Goal: Task Accomplishment & Management: Use online tool/utility

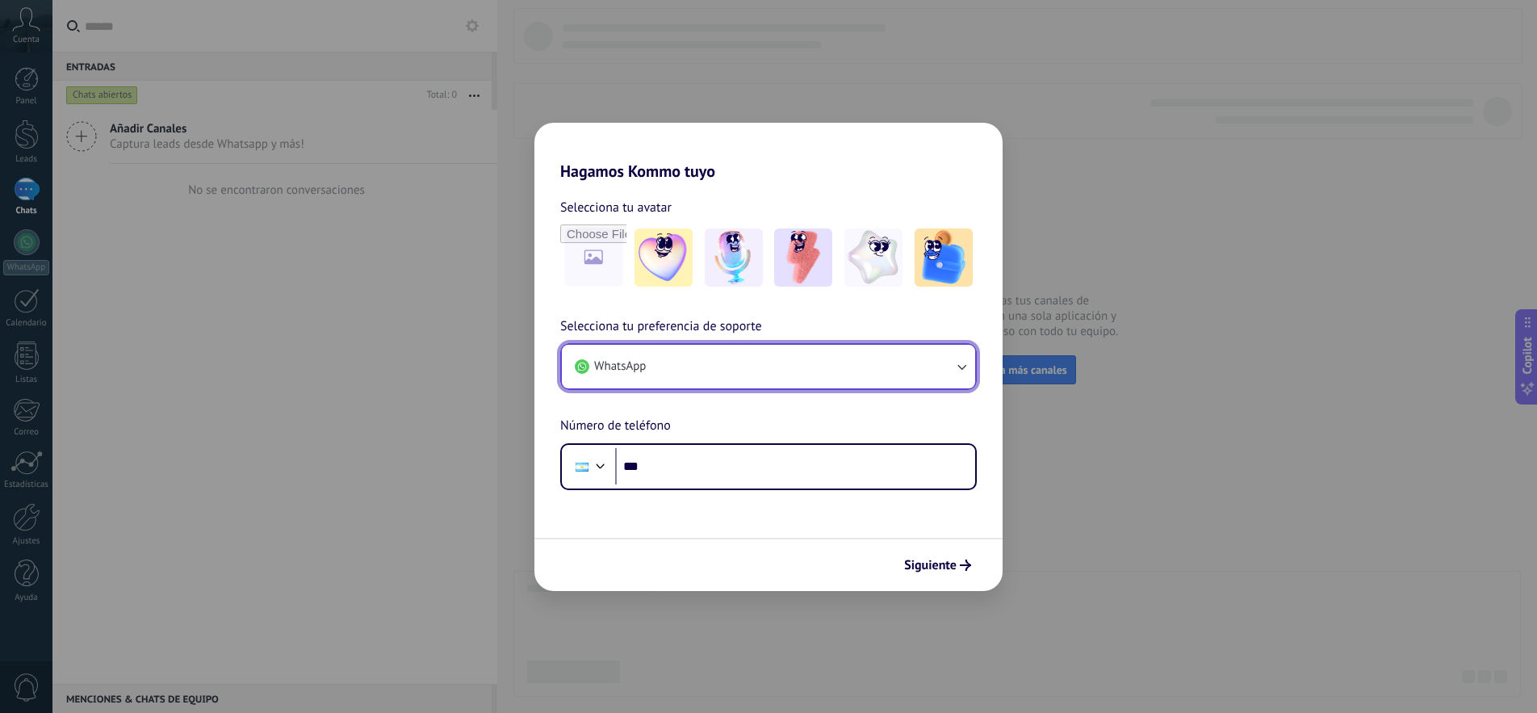
click at [791, 381] on button "WhatsApp" at bounding box center [768, 367] width 413 height 44
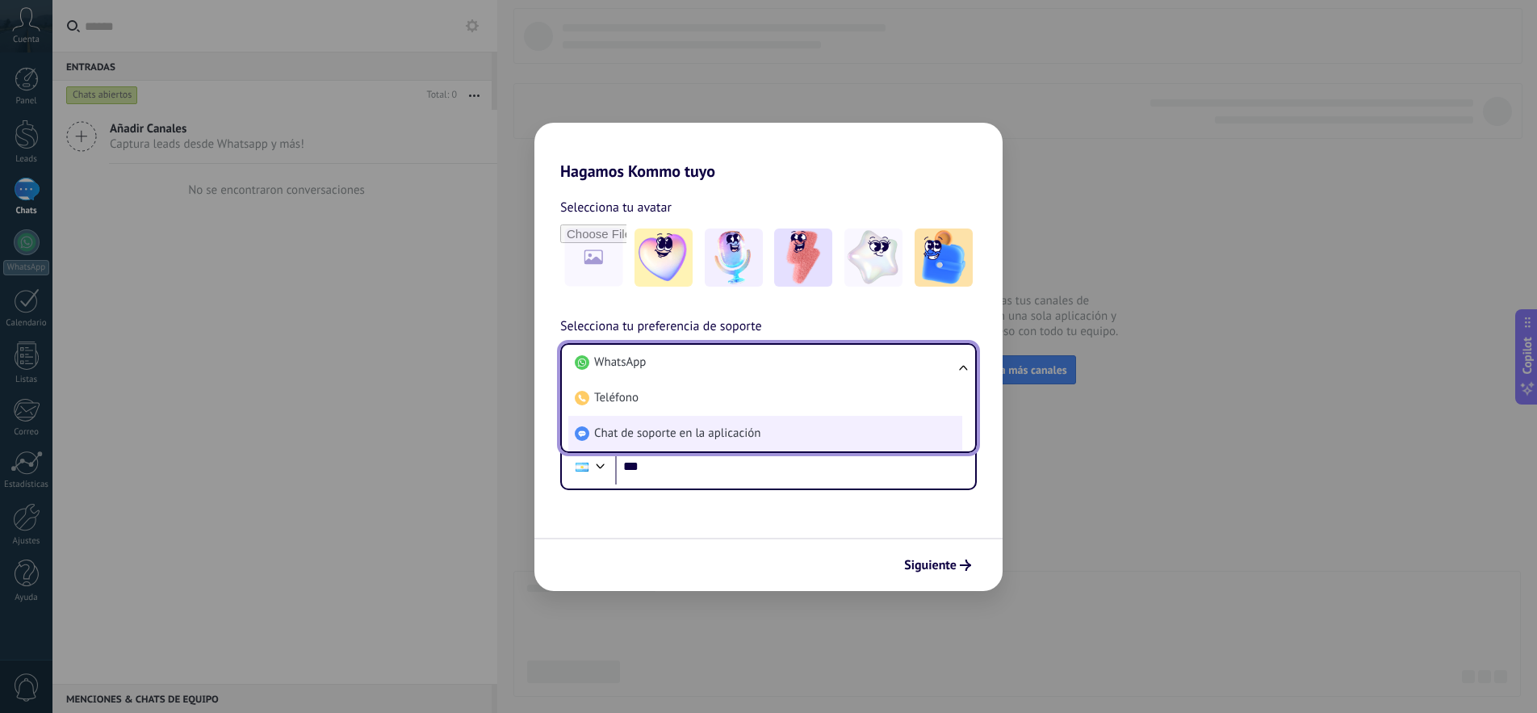
click at [734, 434] on span "Chat de soporte en la aplicación" at bounding box center [677, 433] width 166 height 16
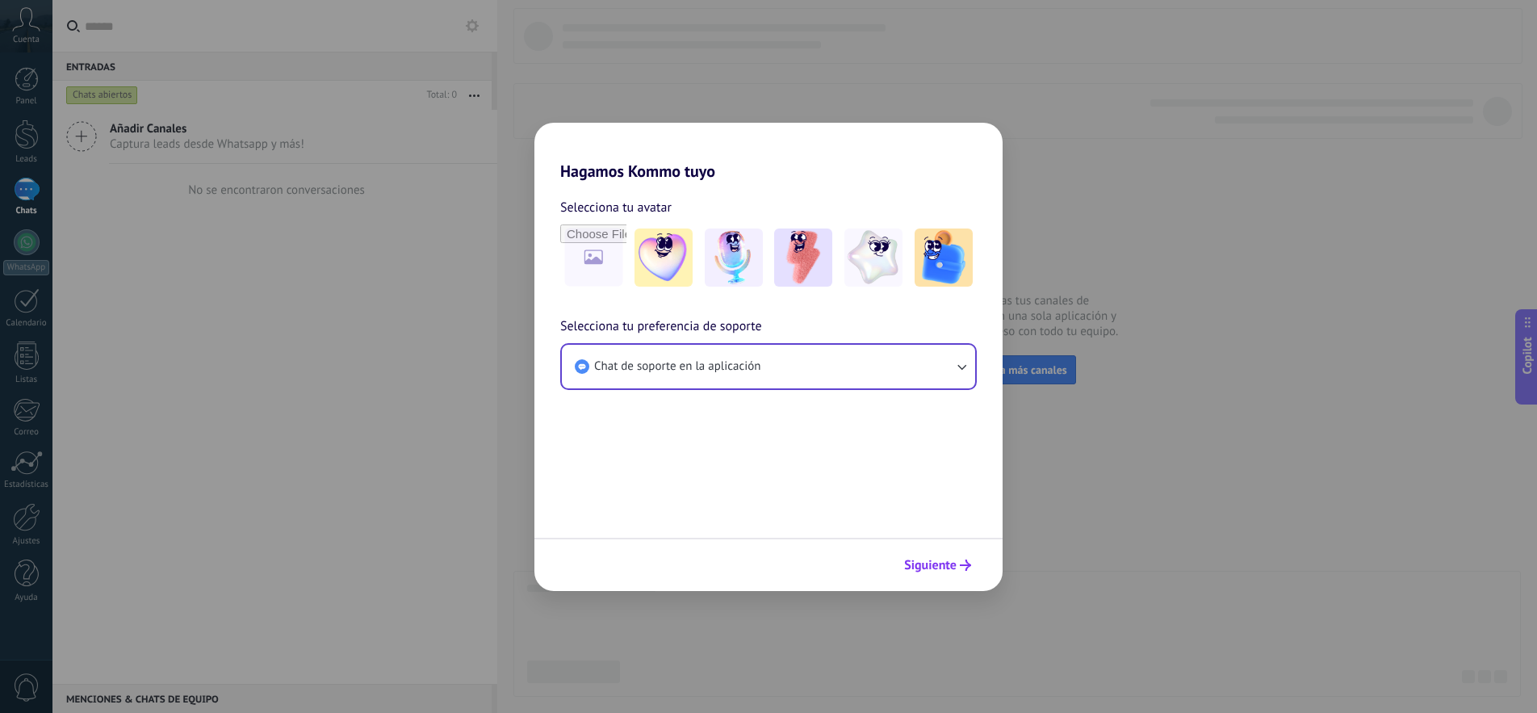
click at [916, 563] on span "Siguiente" at bounding box center [930, 564] width 52 height 11
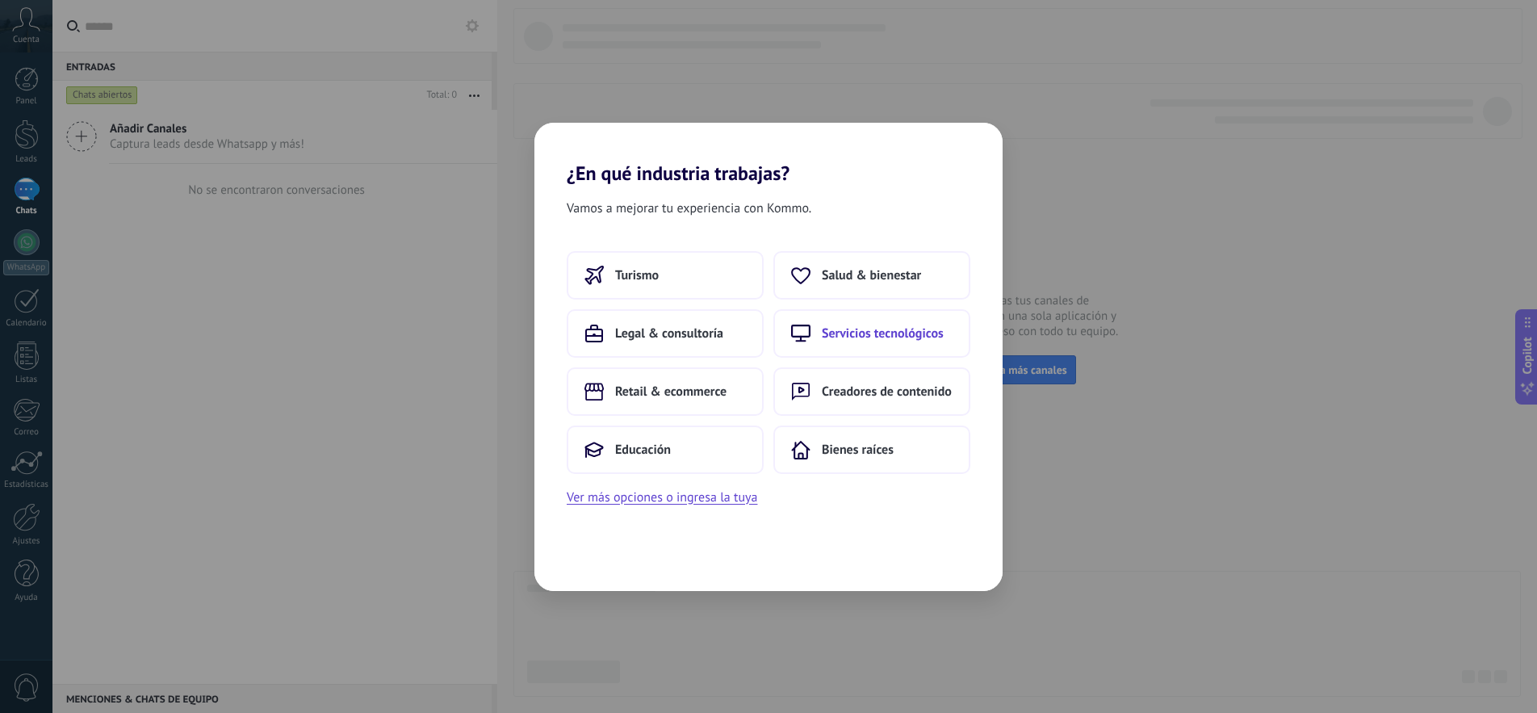
click at [886, 347] on button "Servicios tecnológicos" at bounding box center [871, 333] width 197 height 48
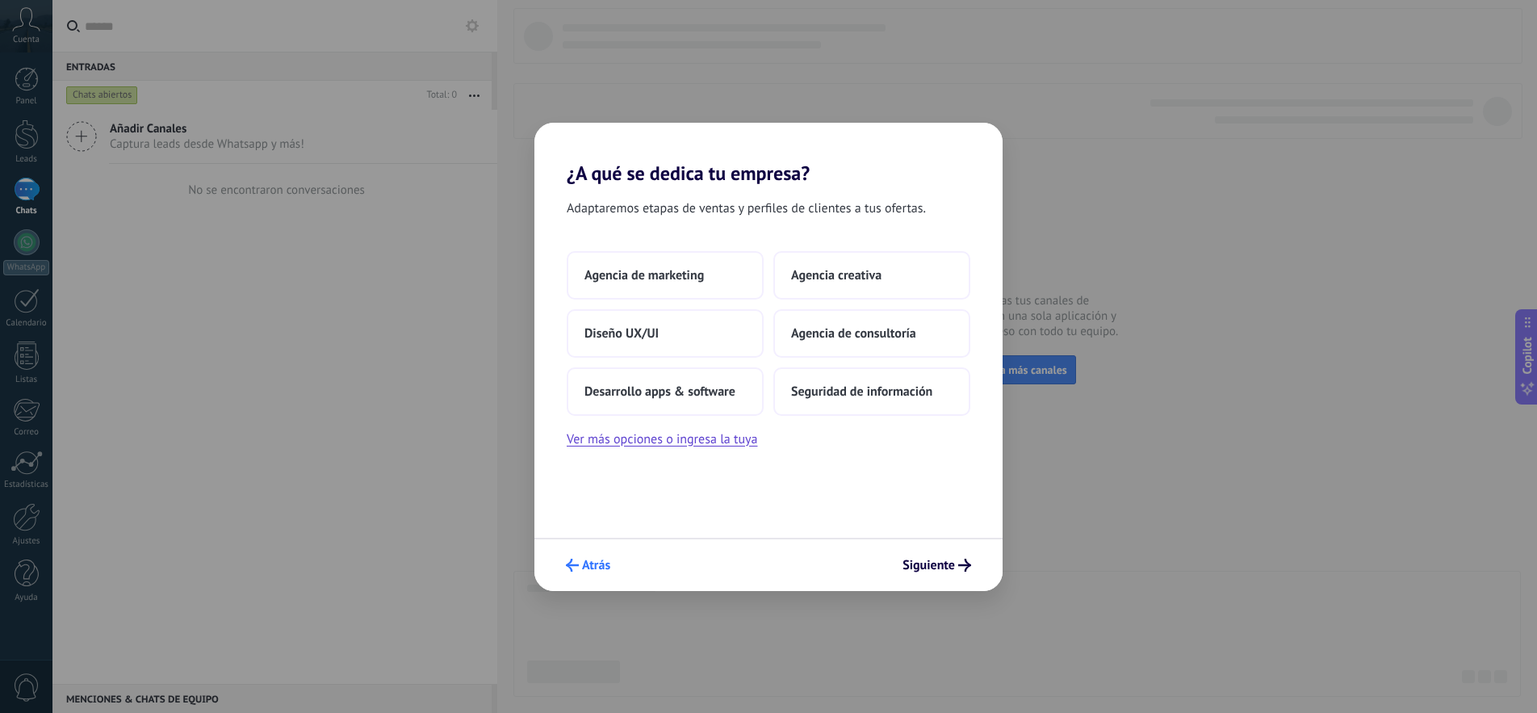
click at [576, 569] on icon "submit" at bounding box center [572, 565] width 13 height 13
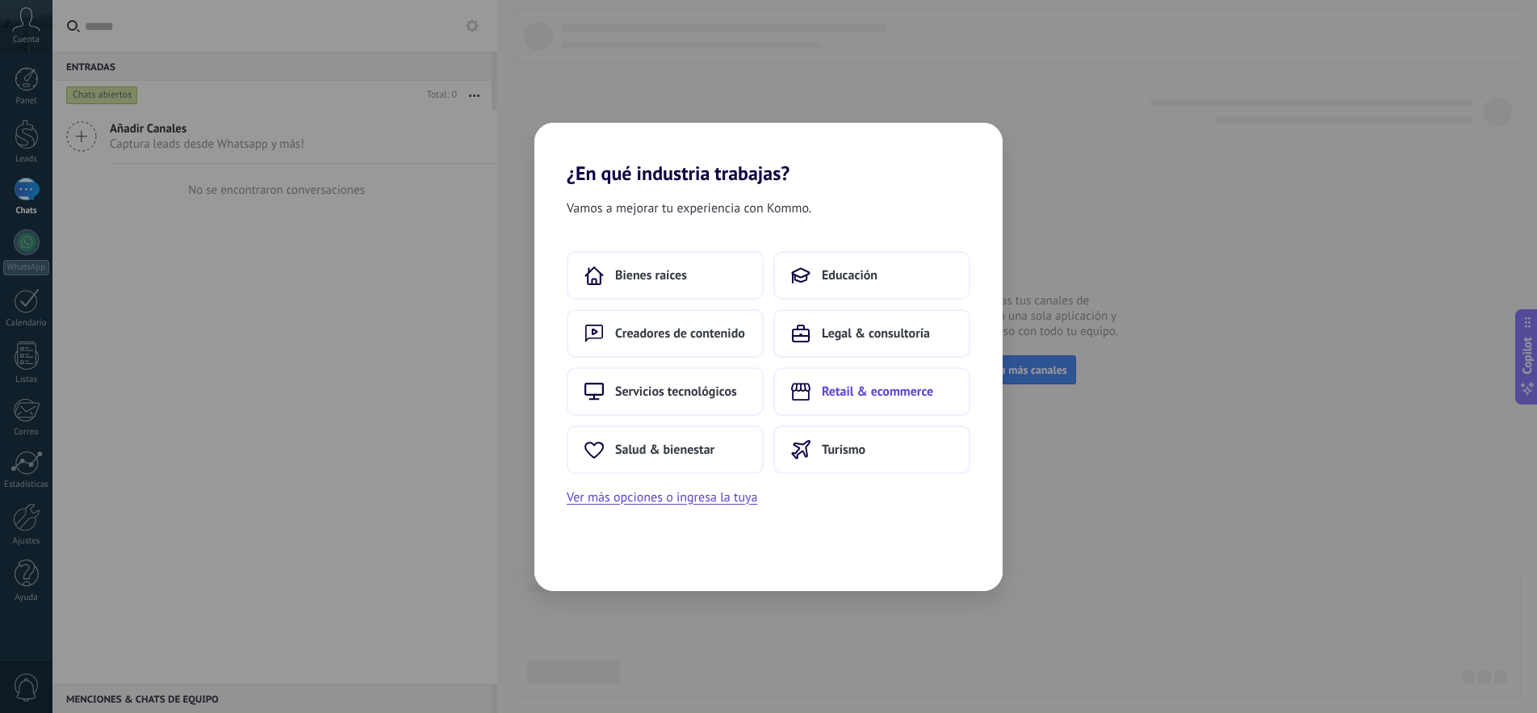
click at [822, 397] on span "Retail & ecommerce" at bounding box center [877, 391] width 111 height 16
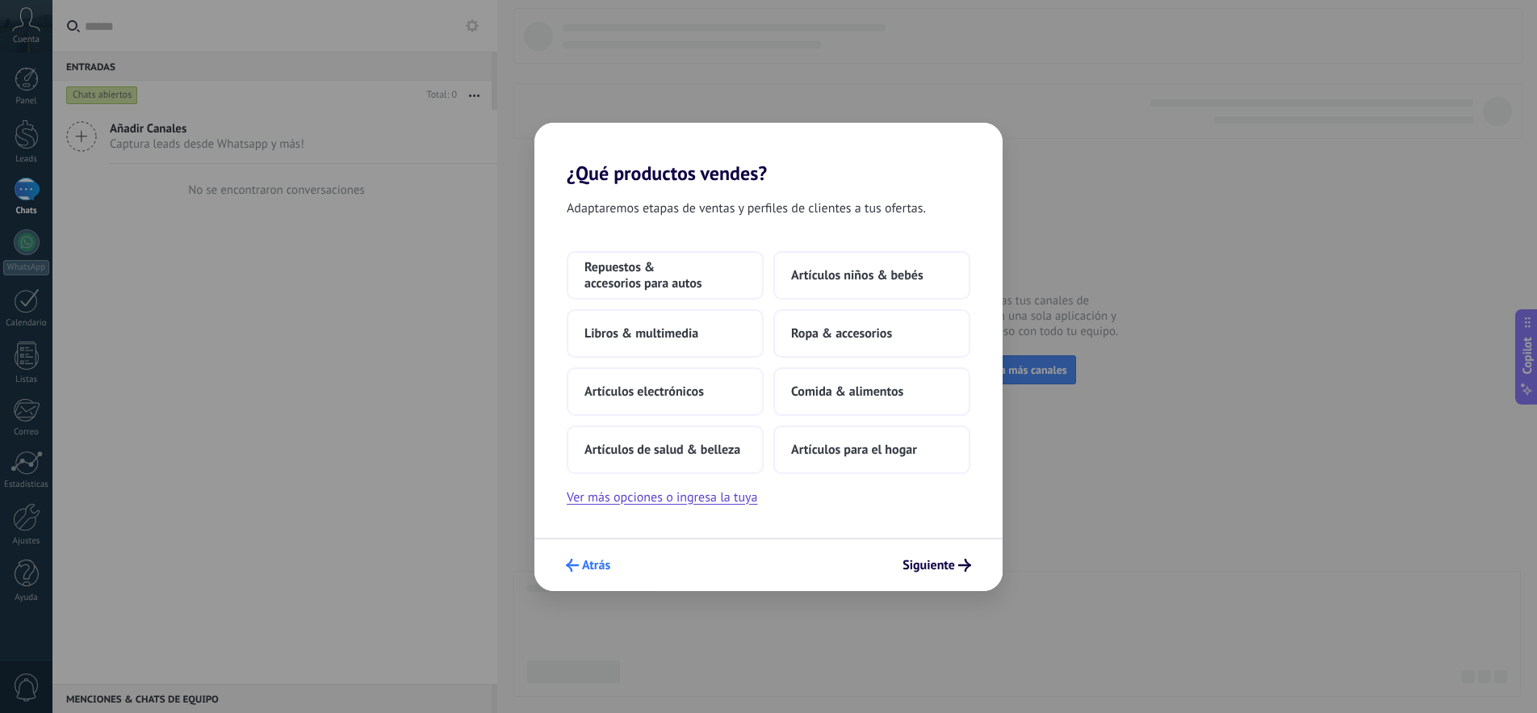
click at [583, 559] on span "Atrás" at bounding box center [596, 564] width 28 height 11
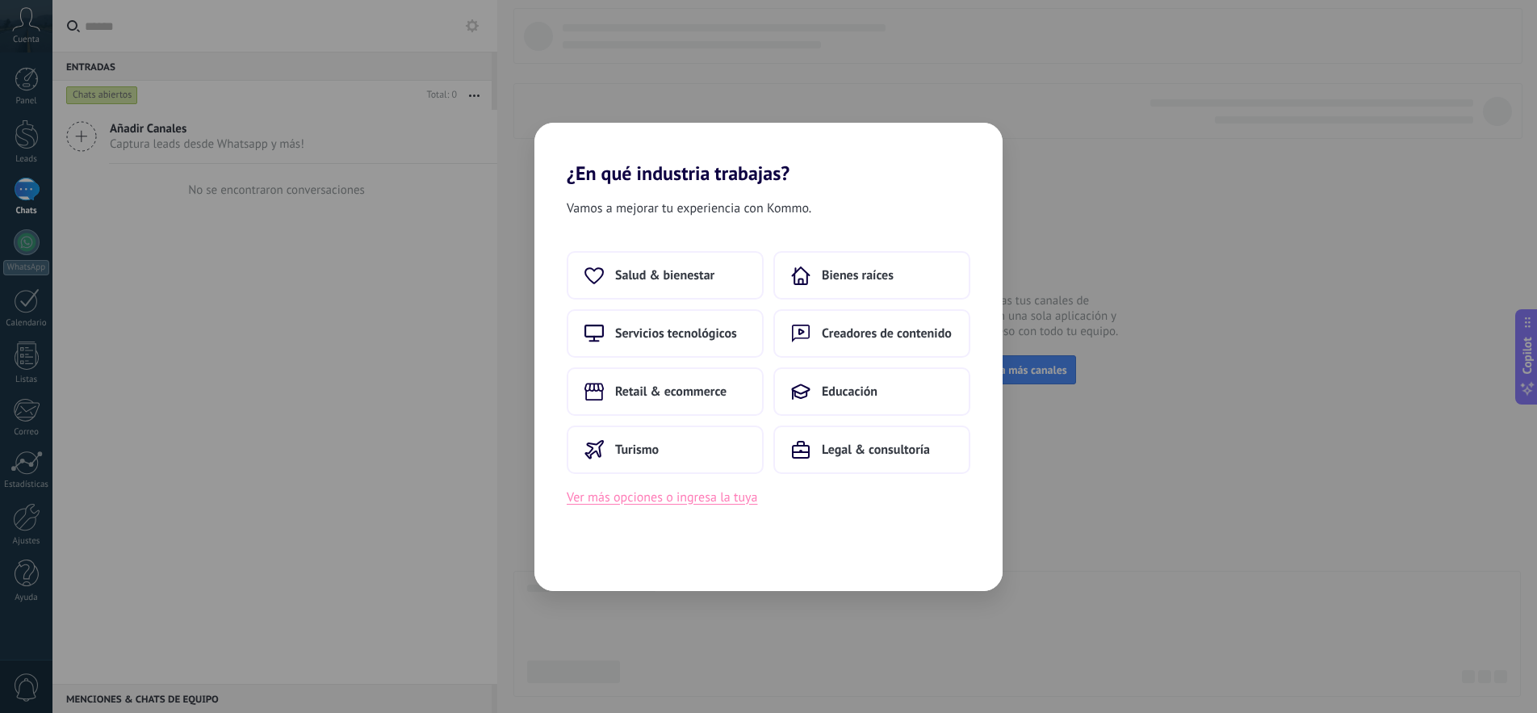
click at [716, 499] on button "Ver más opciones o ingresa la tuya" at bounding box center [662, 497] width 190 height 21
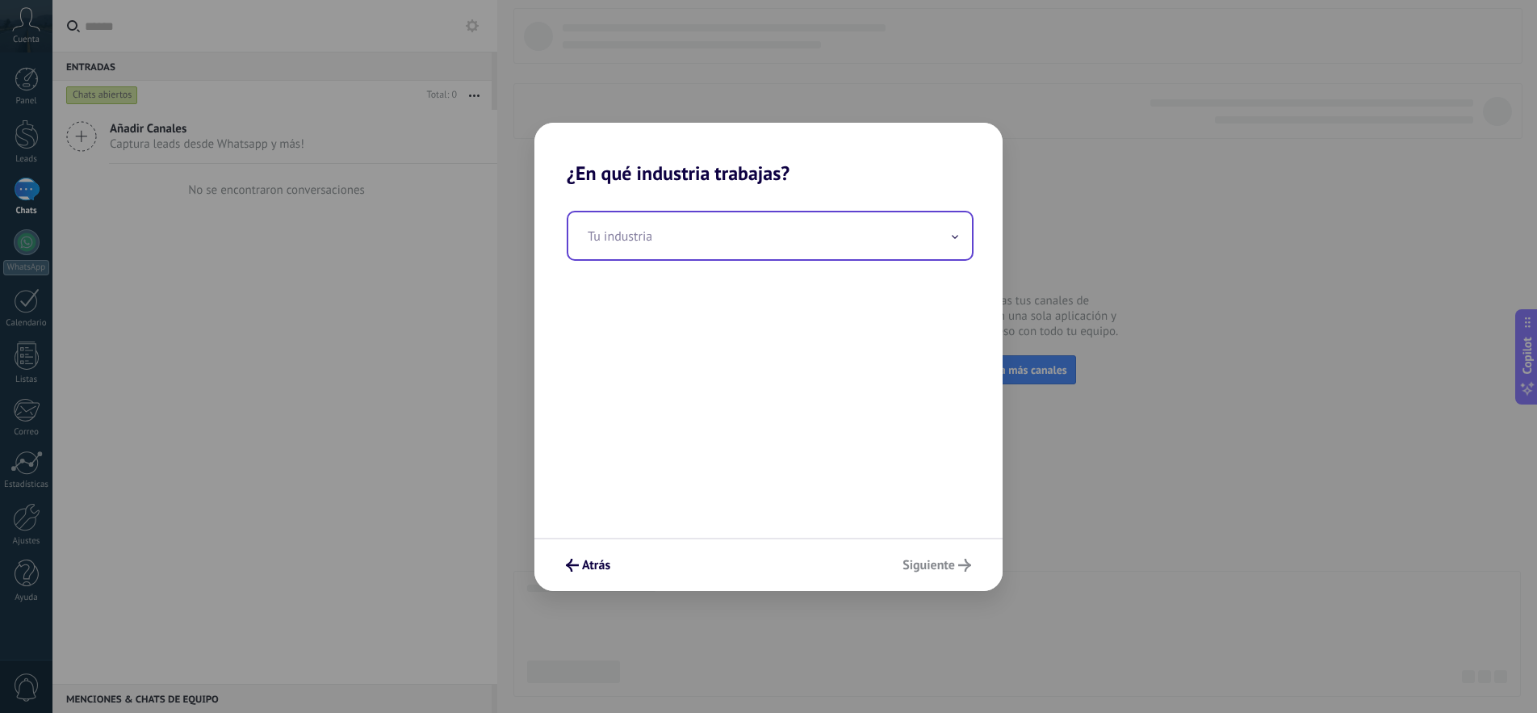
click at [715, 241] on input "text" at bounding box center [770, 235] width 404 height 47
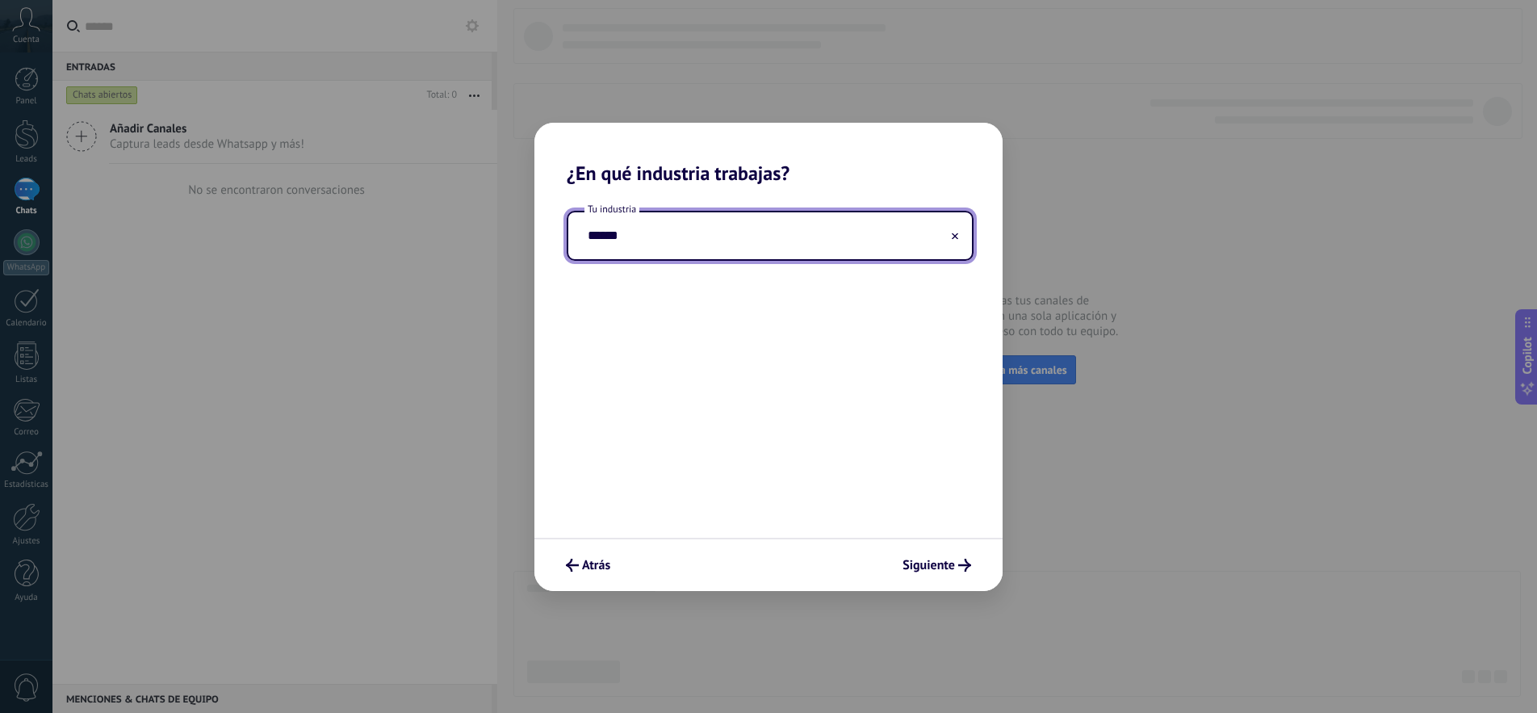
type input "*****"
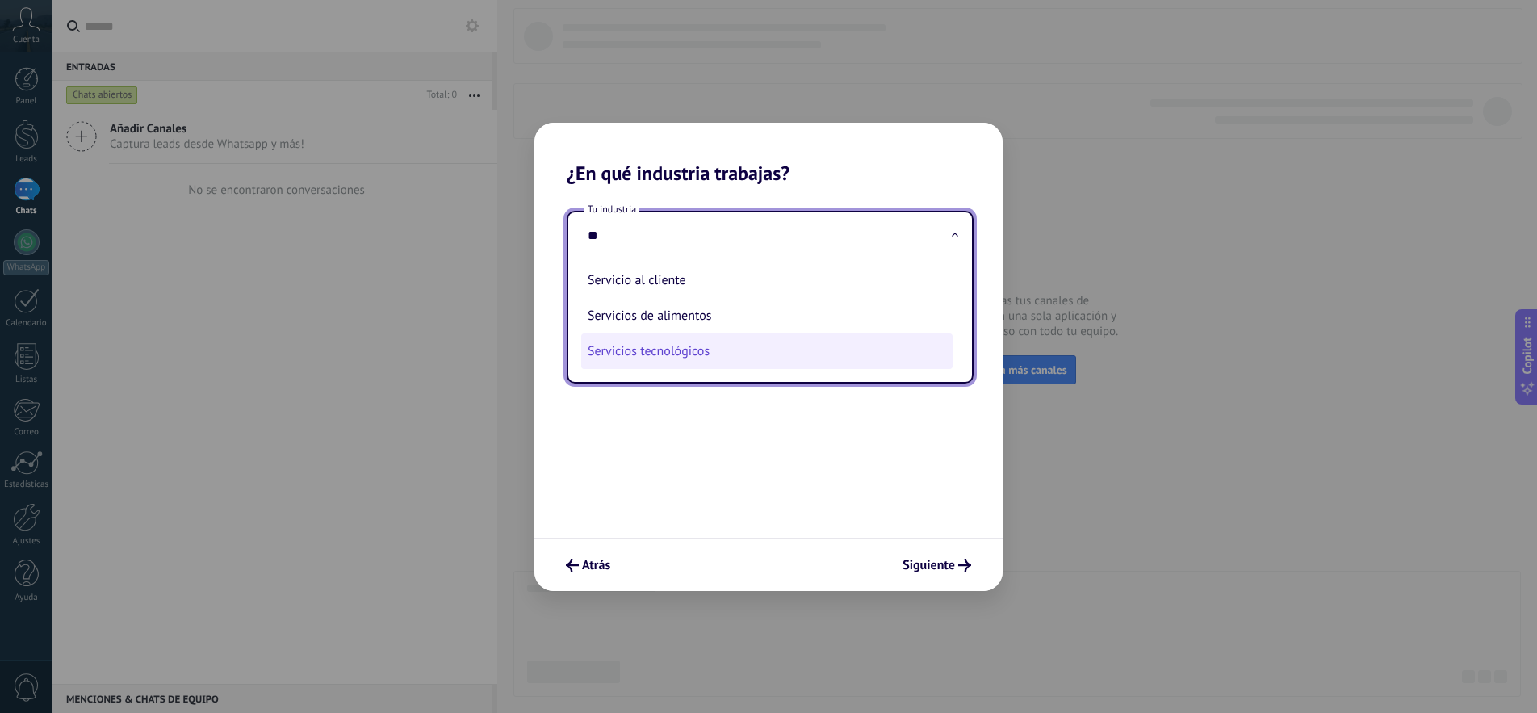
click at [709, 345] on li "Servicios tecnológicos" at bounding box center [766, 351] width 371 height 36
type input "**********"
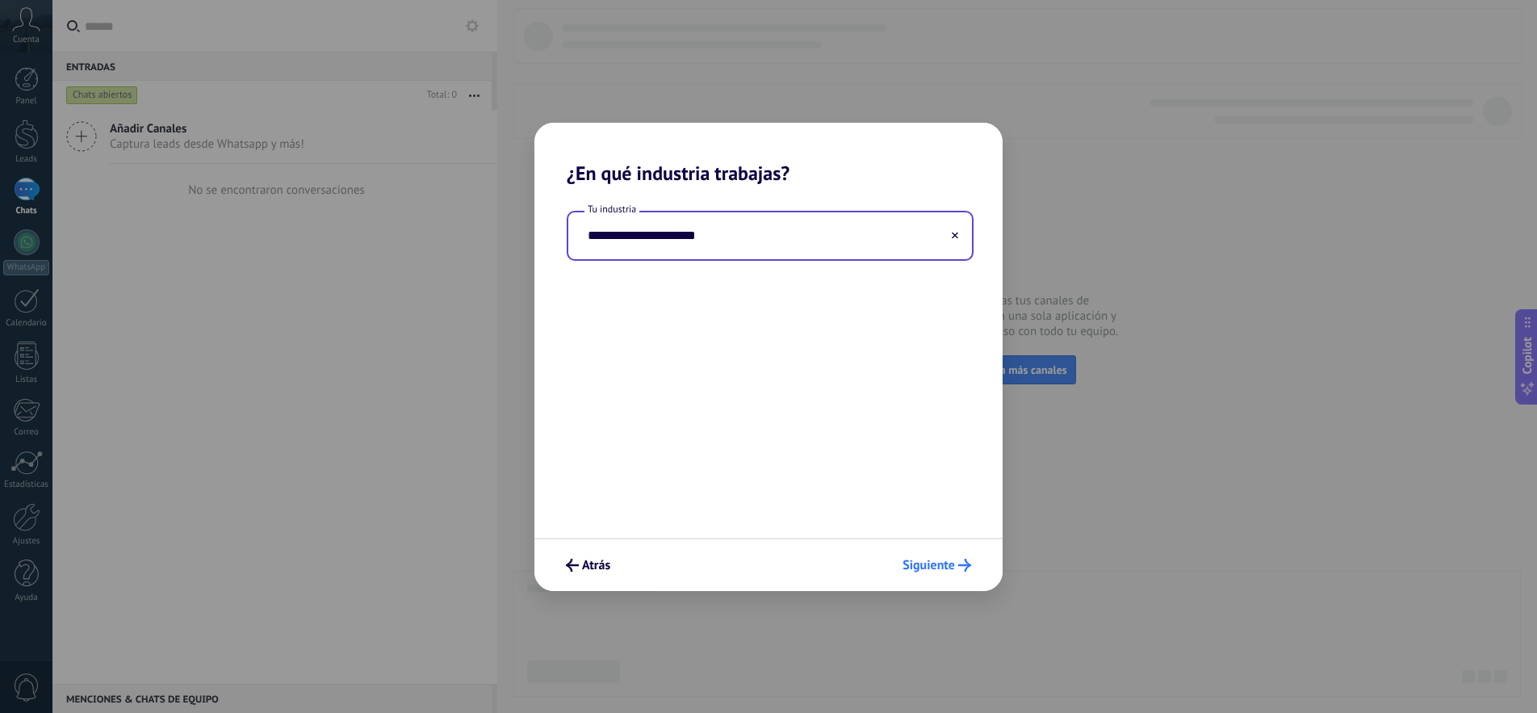
click at [920, 559] on span "Siguiente" at bounding box center [928, 564] width 52 height 11
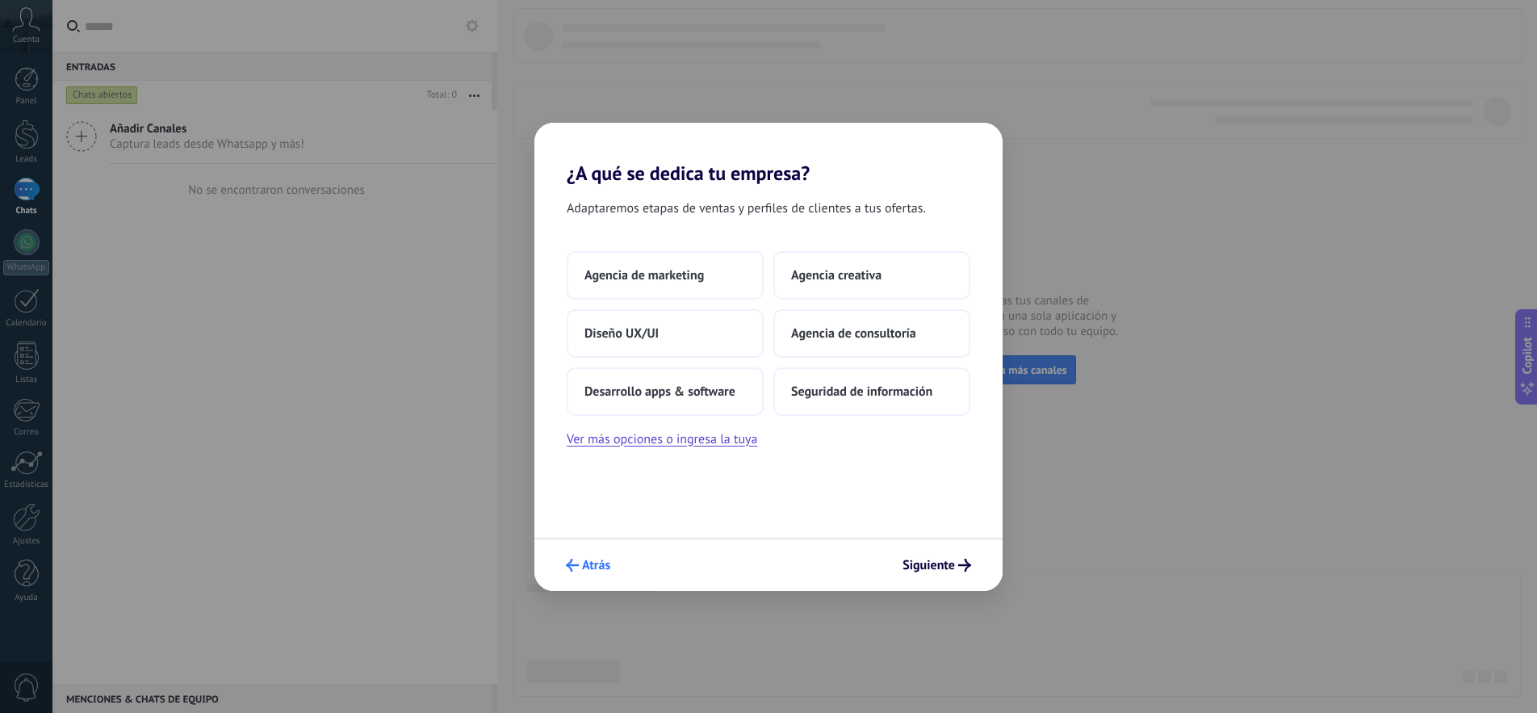
click at [590, 566] on span "Atrás" at bounding box center [596, 564] width 28 height 11
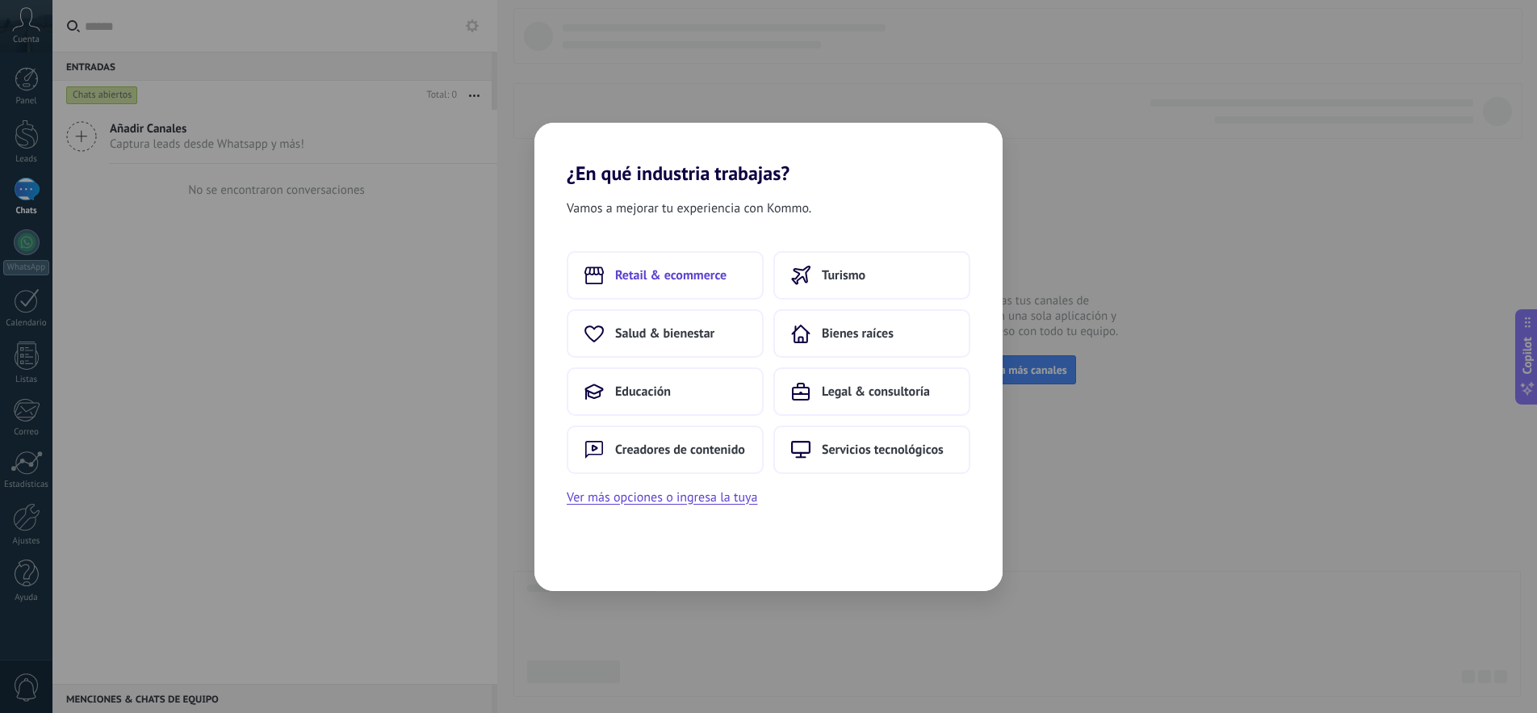
click at [664, 276] on span "Retail & ecommerce" at bounding box center [670, 275] width 111 height 16
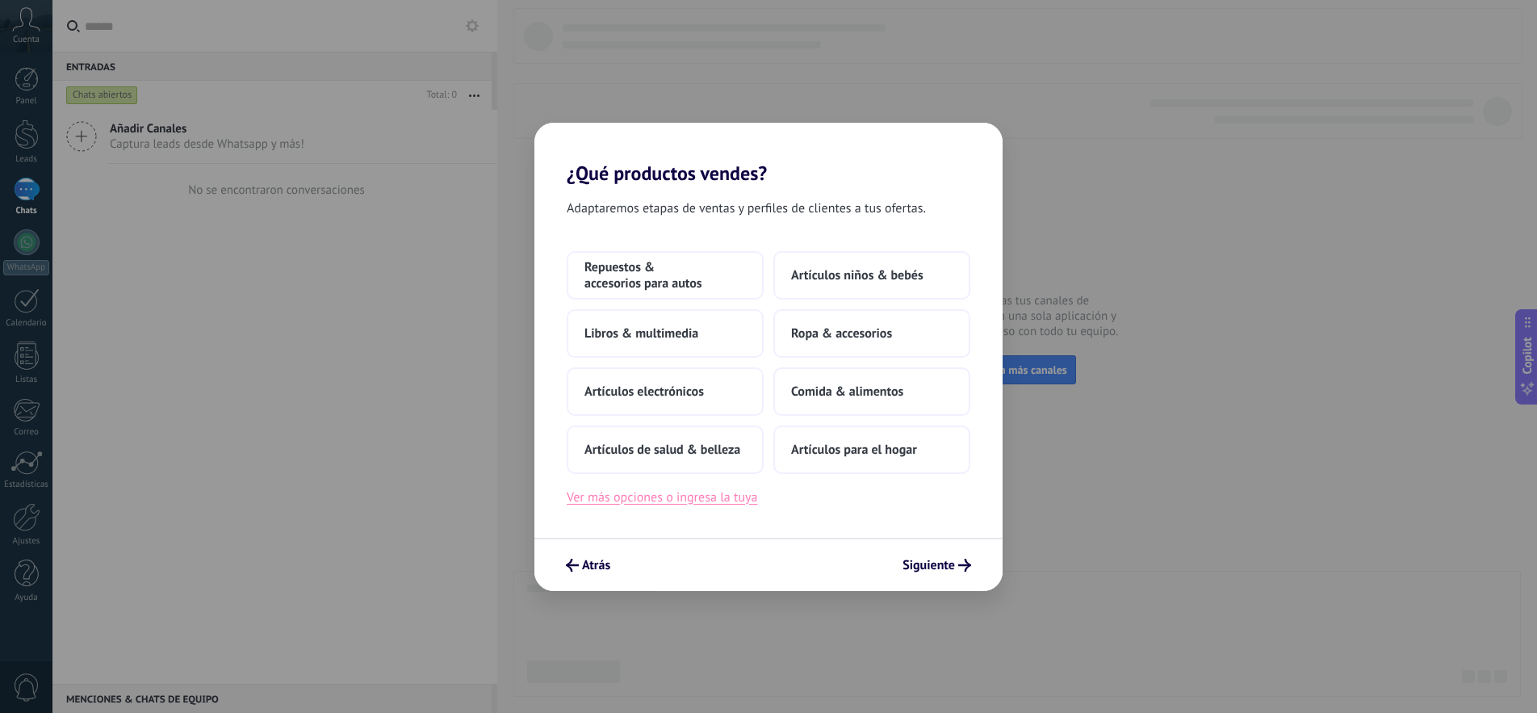
click at [689, 502] on button "Ver más opciones o ingresa la tuya" at bounding box center [662, 497] width 190 height 21
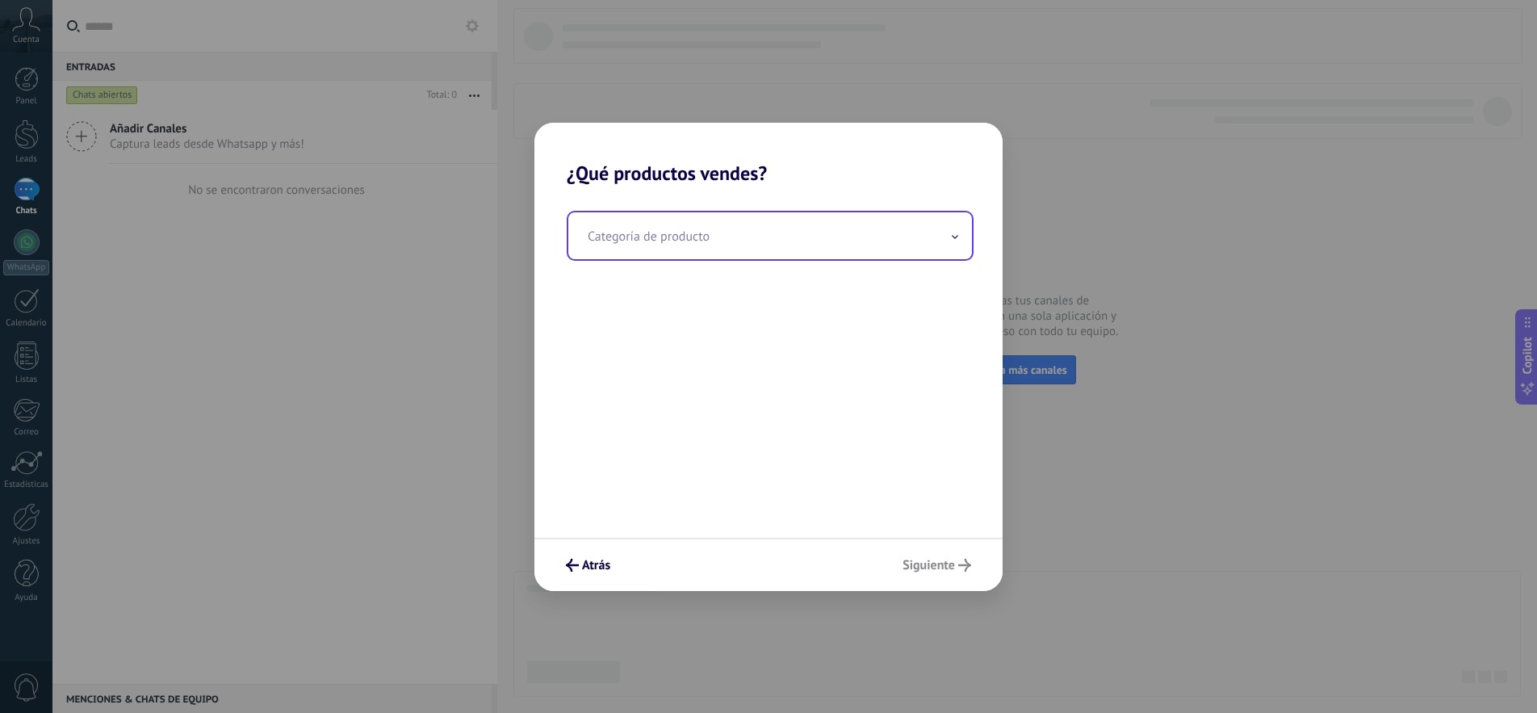
click at [687, 242] on input "text" at bounding box center [770, 235] width 404 height 47
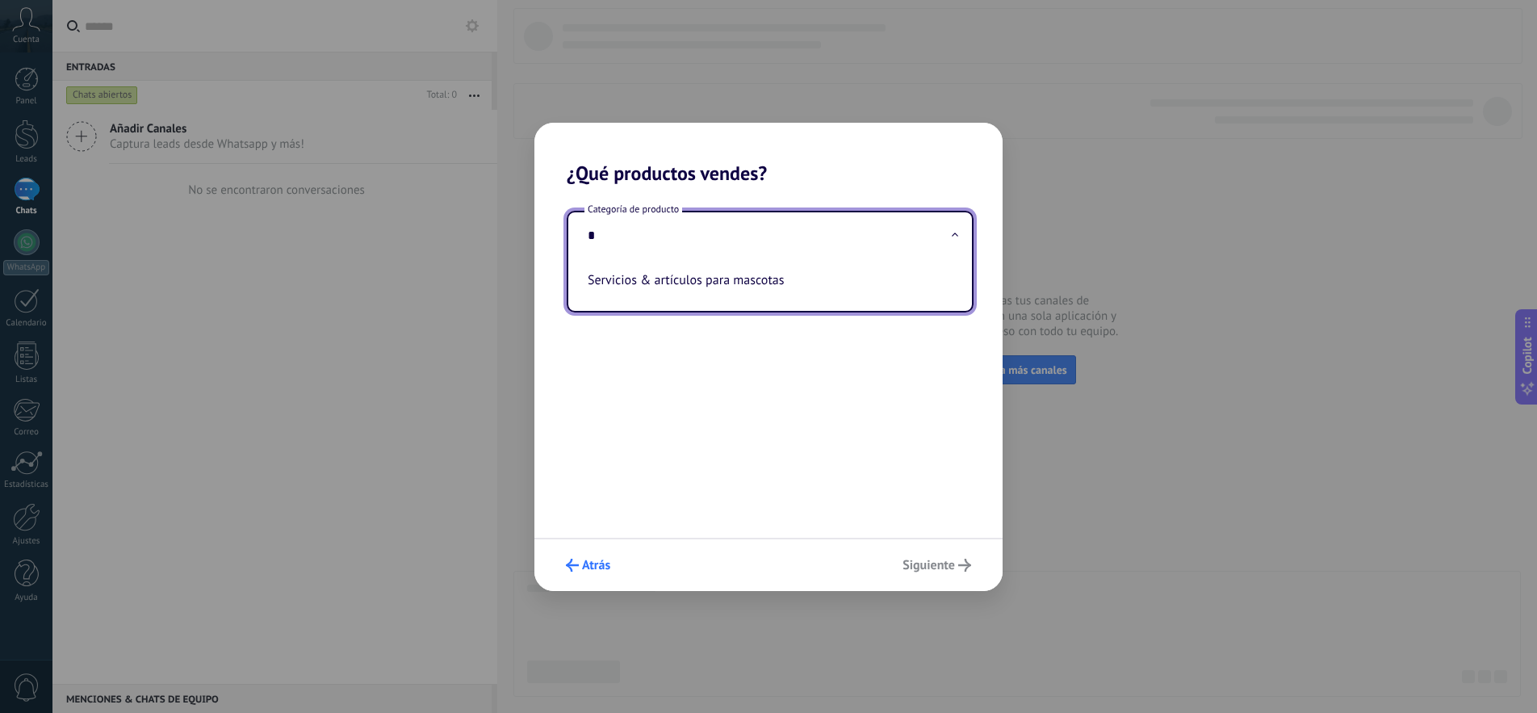
type input "*"
click at [580, 557] on button "Atrás" at bounding box center [588, 564] width 59 height 27
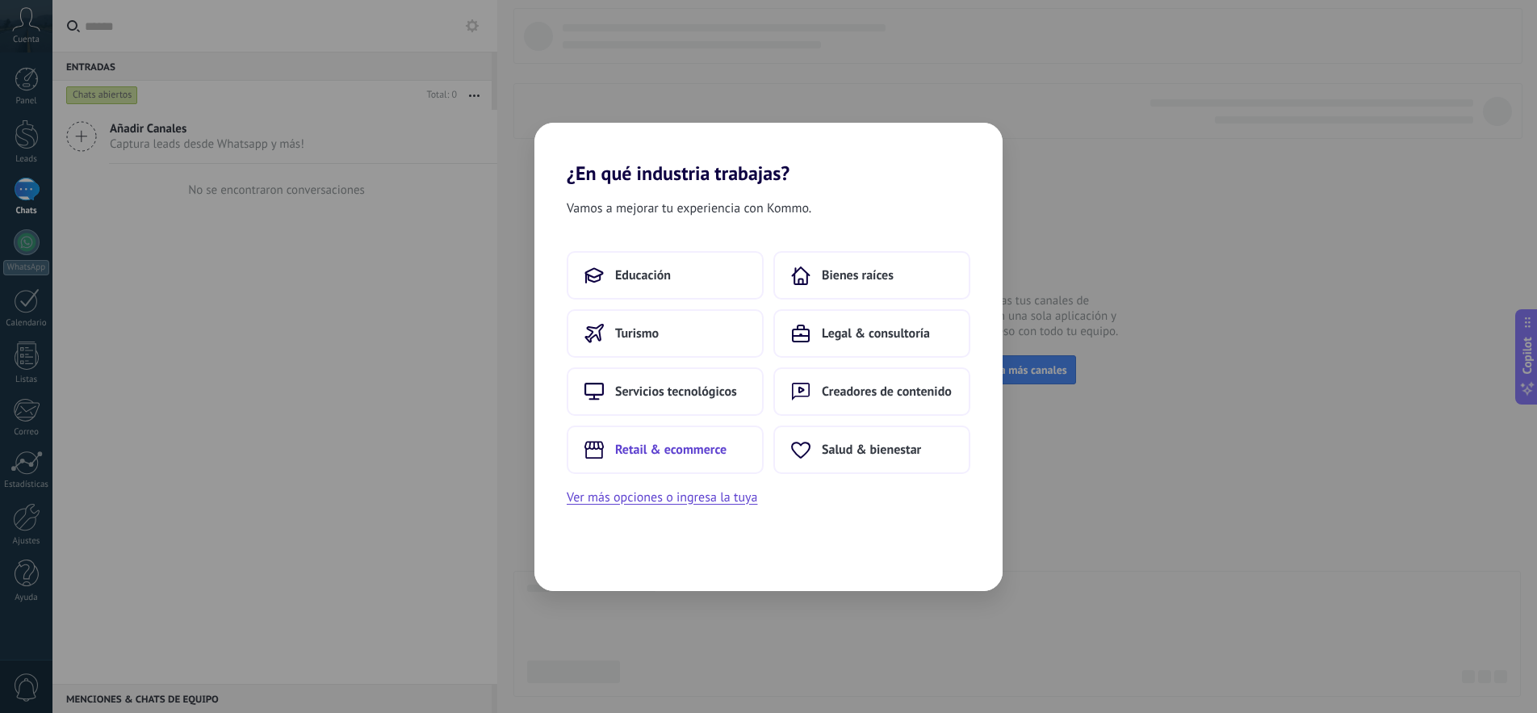
click at [674, 441] on span "Retail & ecommerce" at bounding box center [670, 449] width 111 height 16
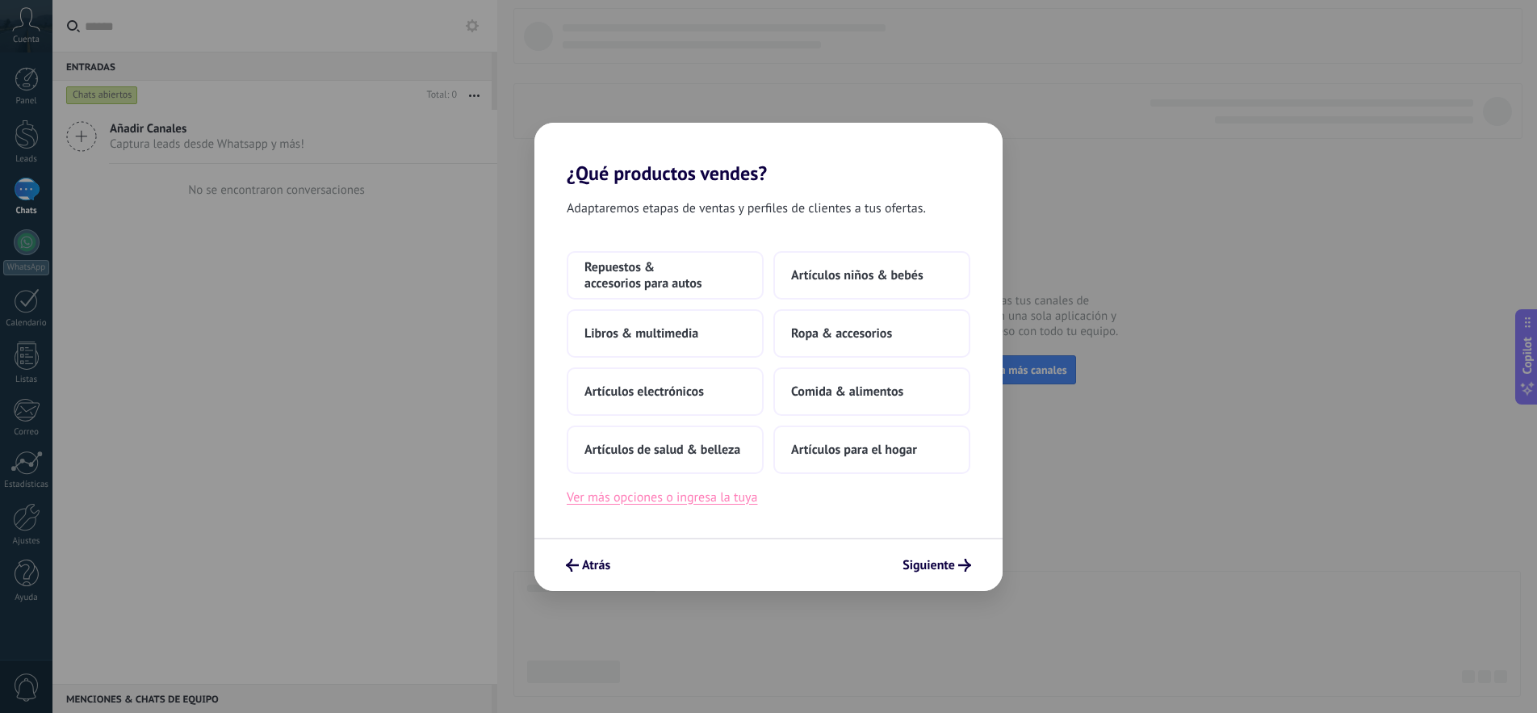
click at [722, 502] on button "Ver más opciones o ingresa la tuya" at bounding box center [662, 497] width 190 height 21
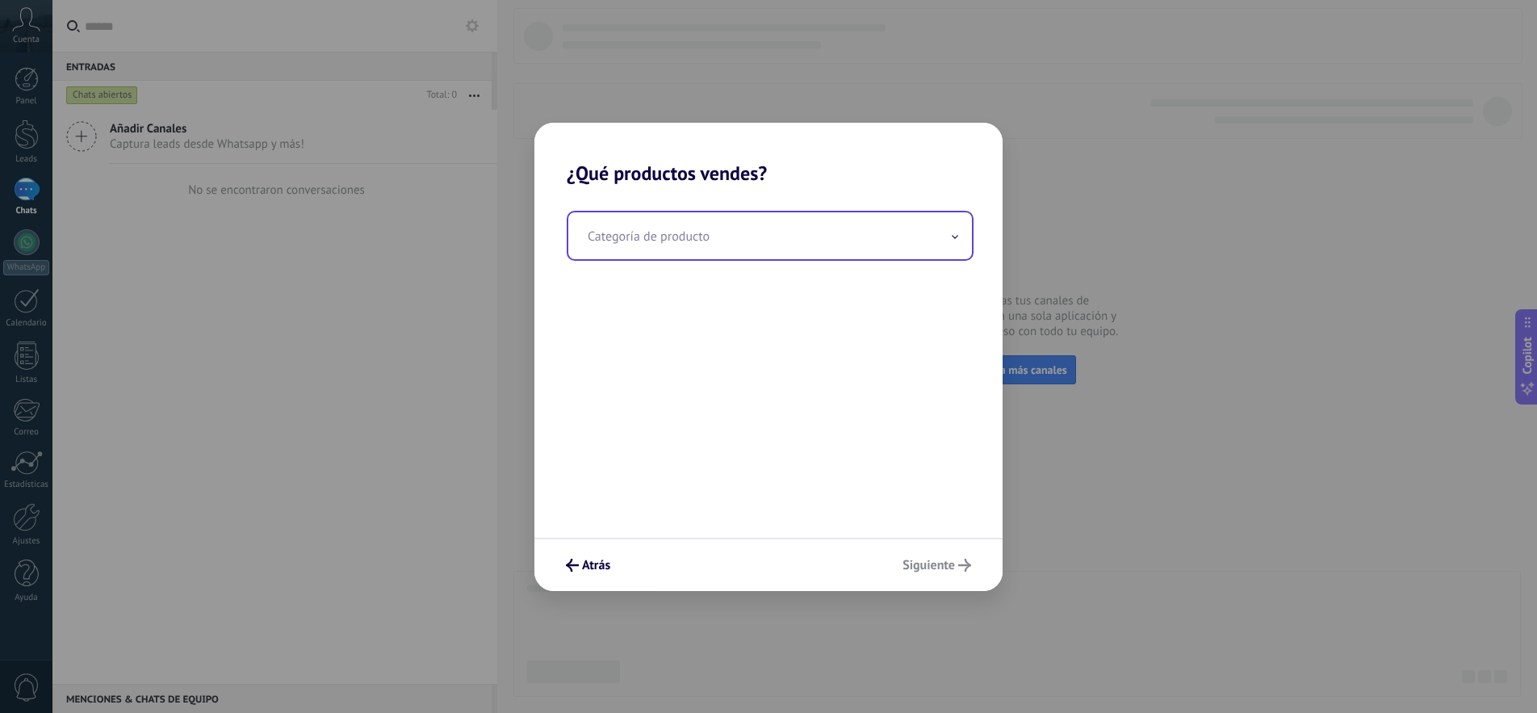
click at [651, 232] on input "text" at bounding box center [770, 235] width 404 height 47
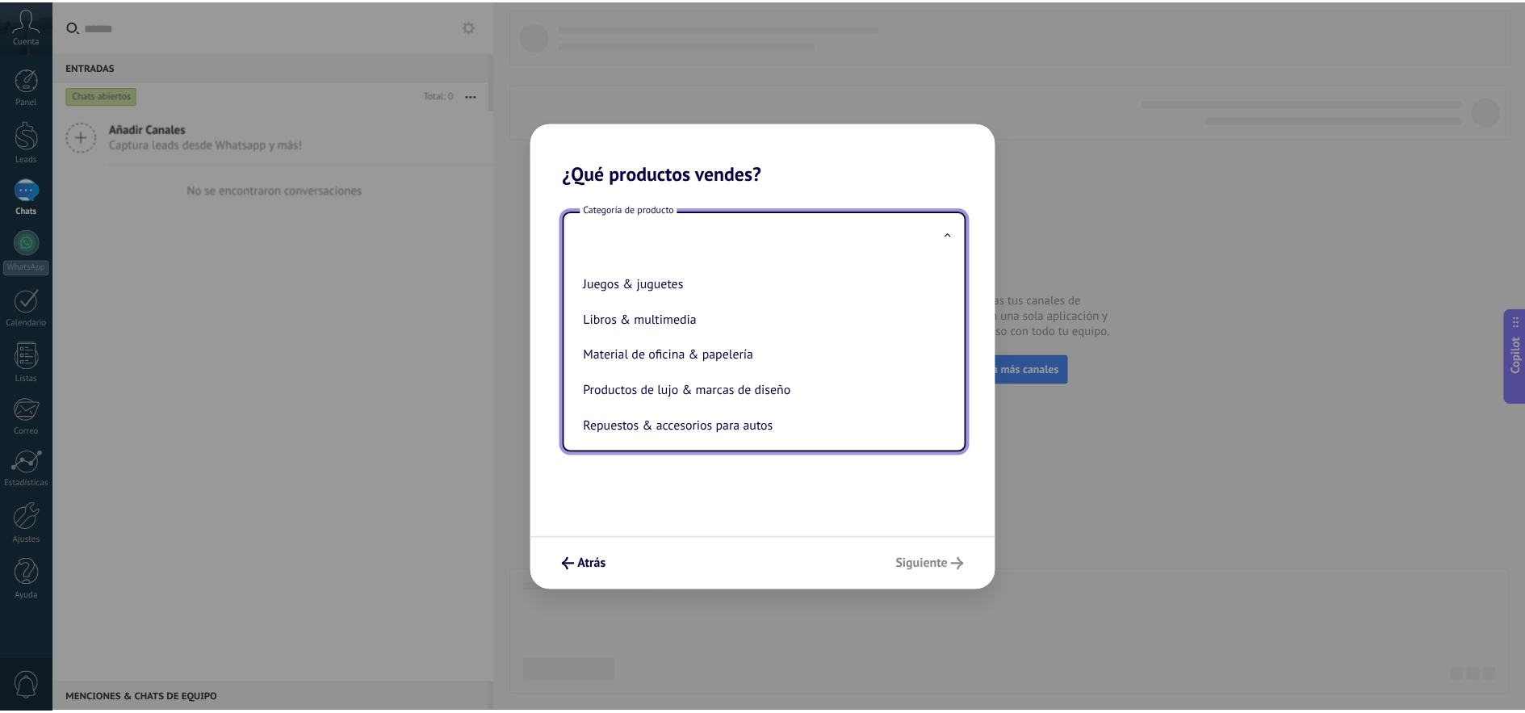
scroll to position [275, 0]
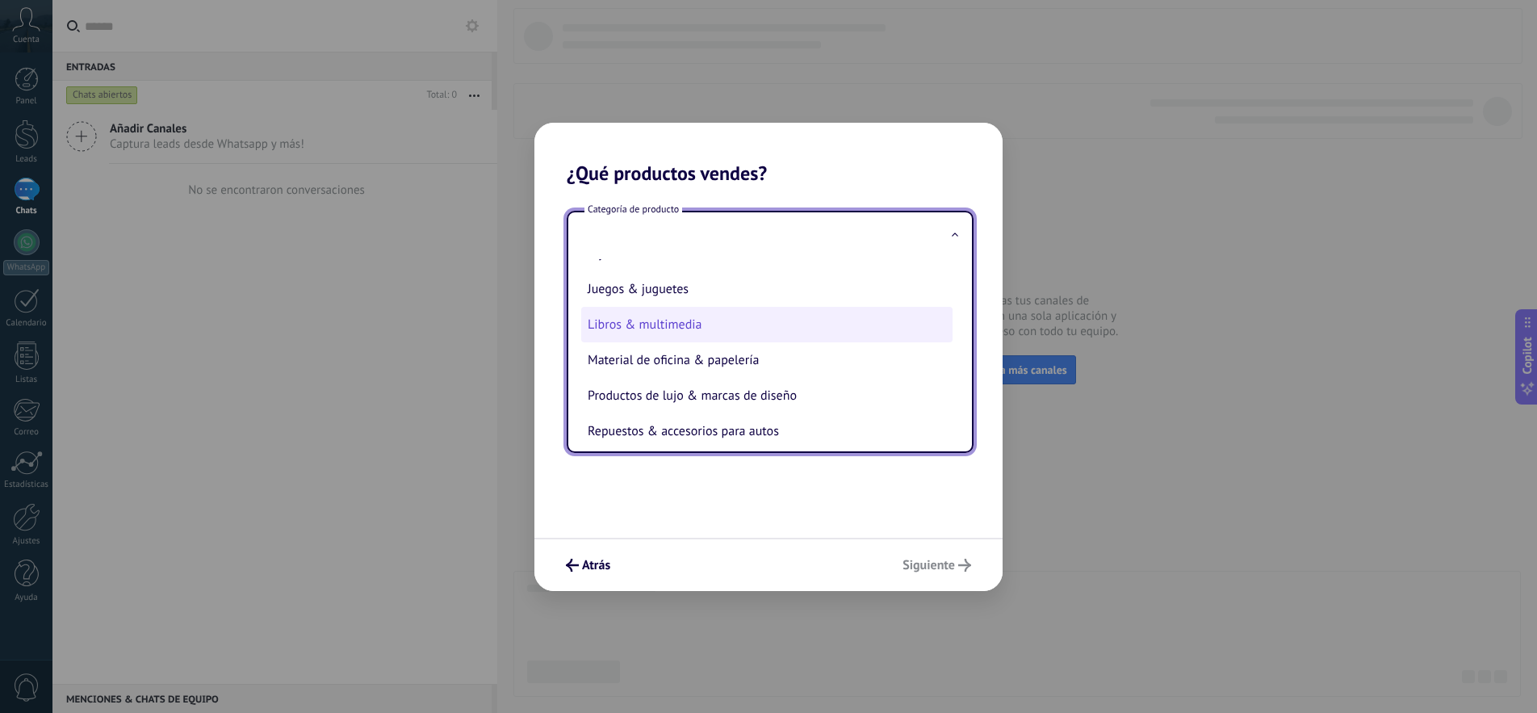
click at [676, 318] on li "Libros & multimedia" at bounding box center [766, 325] width 371 height 36
type input "**********"
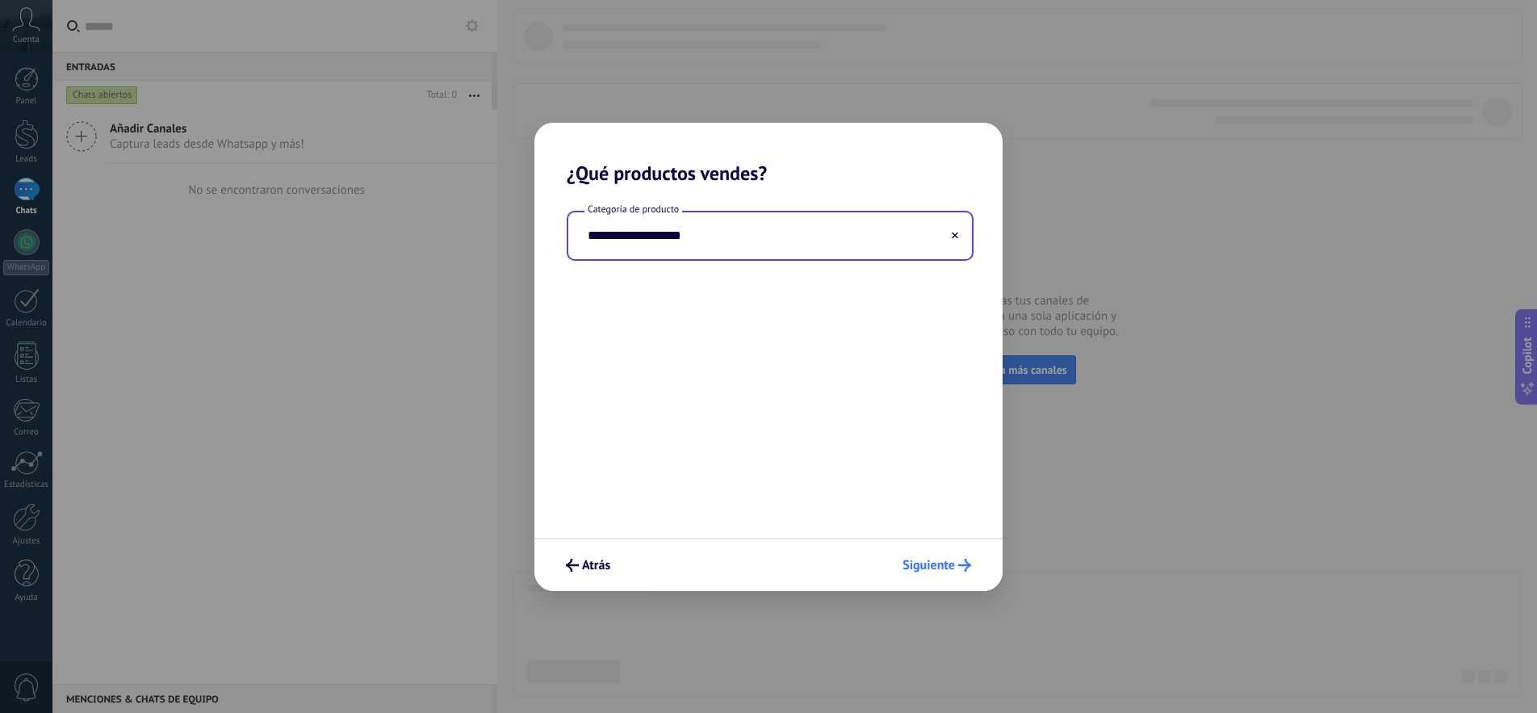
click at [961, 567] on icon "submit" at bounding box center [964, 565] width 13 height 13
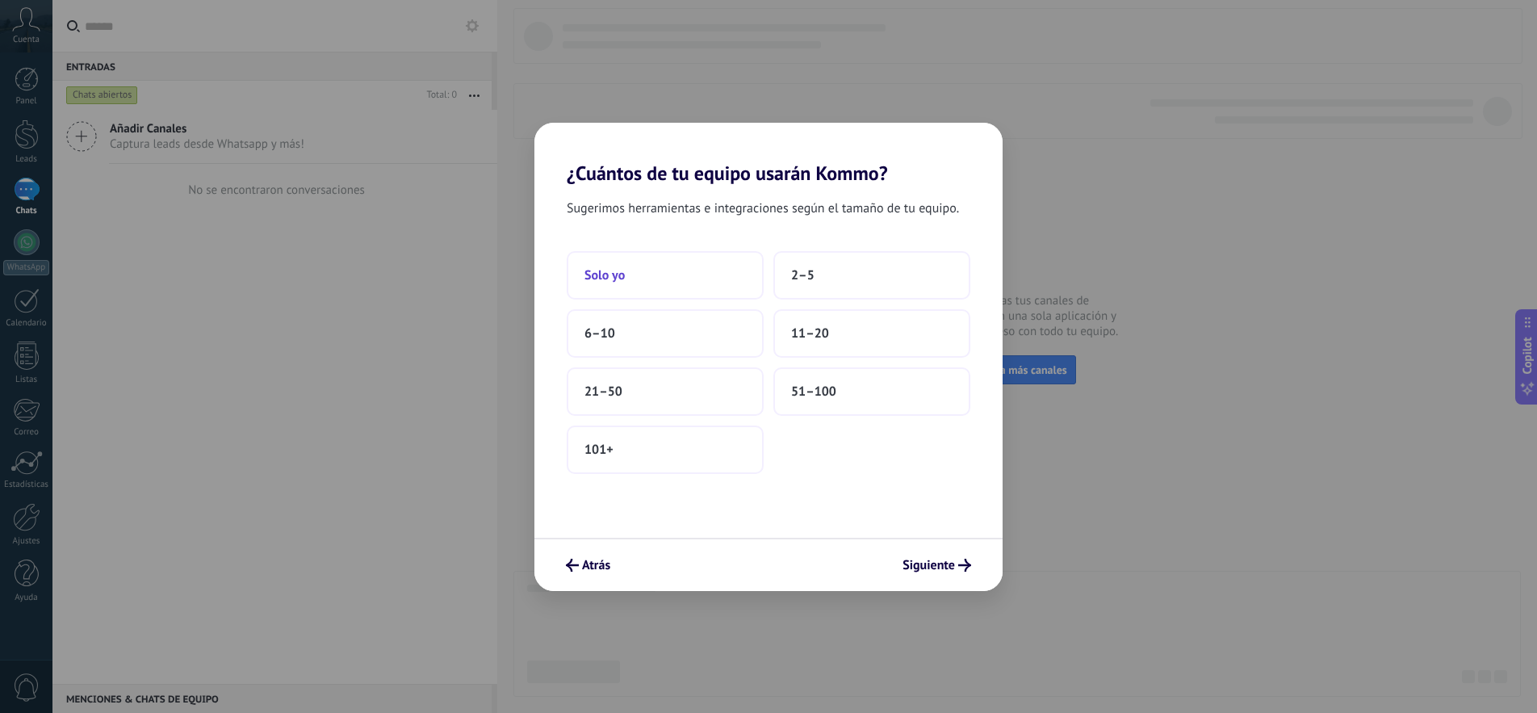
click at [663, 280] on button "Solo yo" at bounding box center [665, 275] width 197 height 48
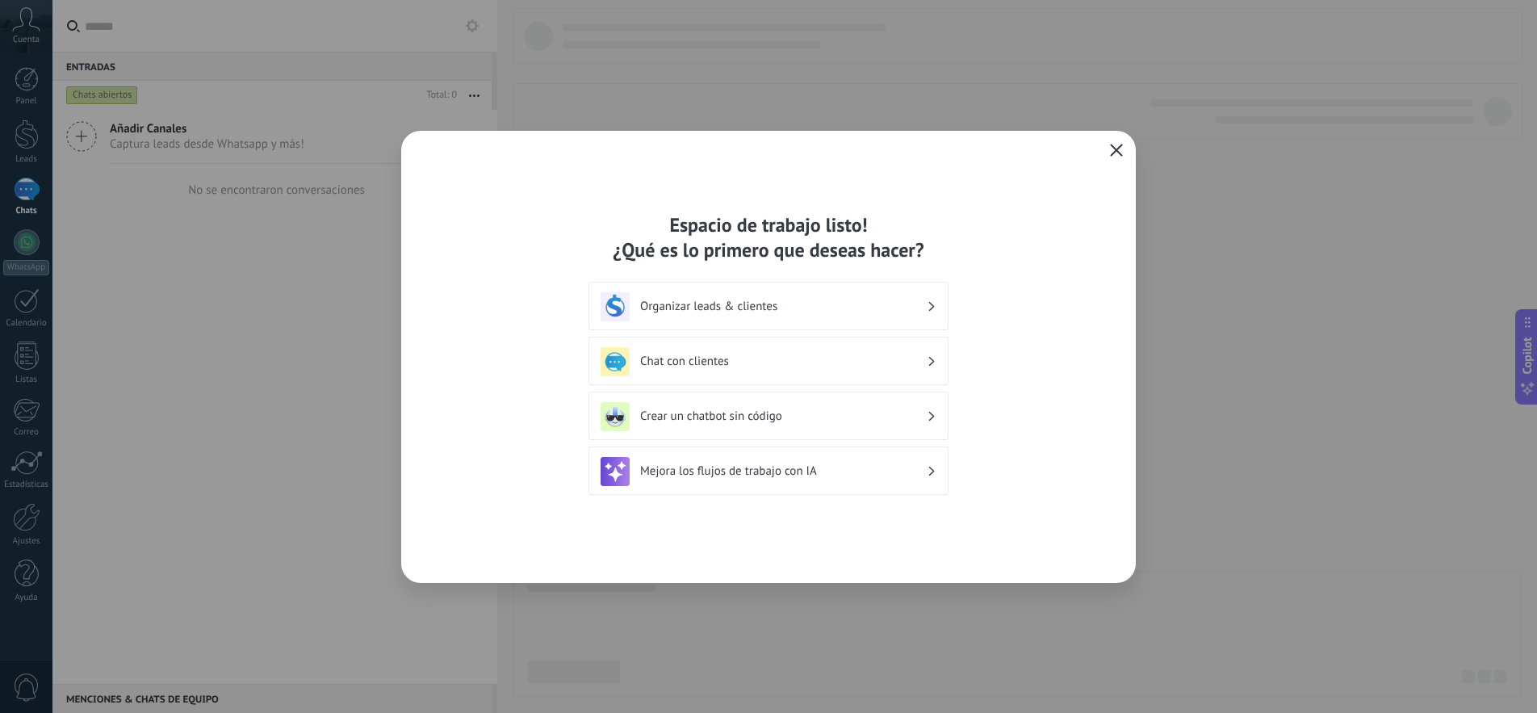
click at [1119, 155] on icon "button" at bounding box center [1116, 150] width 13 height 13
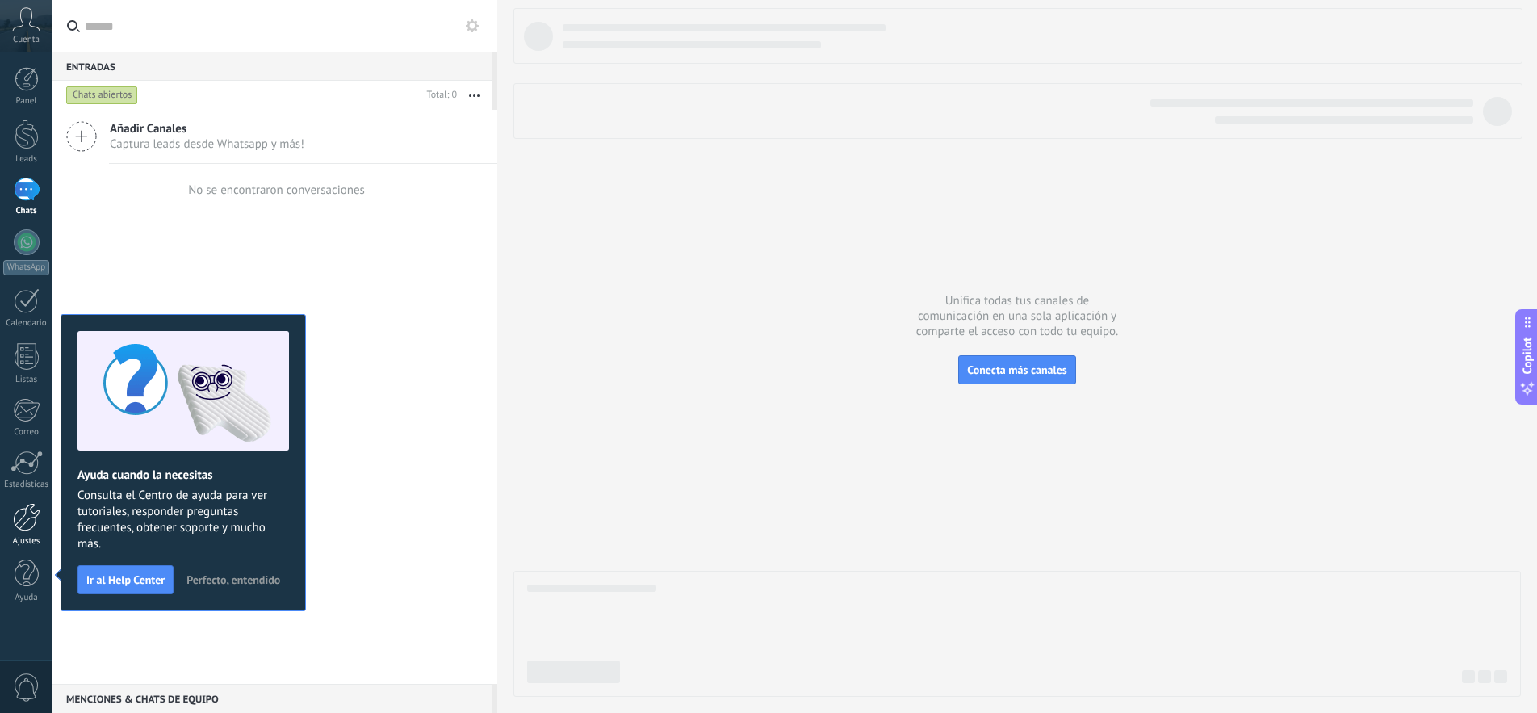
click at [23, 527] on div at bounding box center [26, 517] width 27 height 28
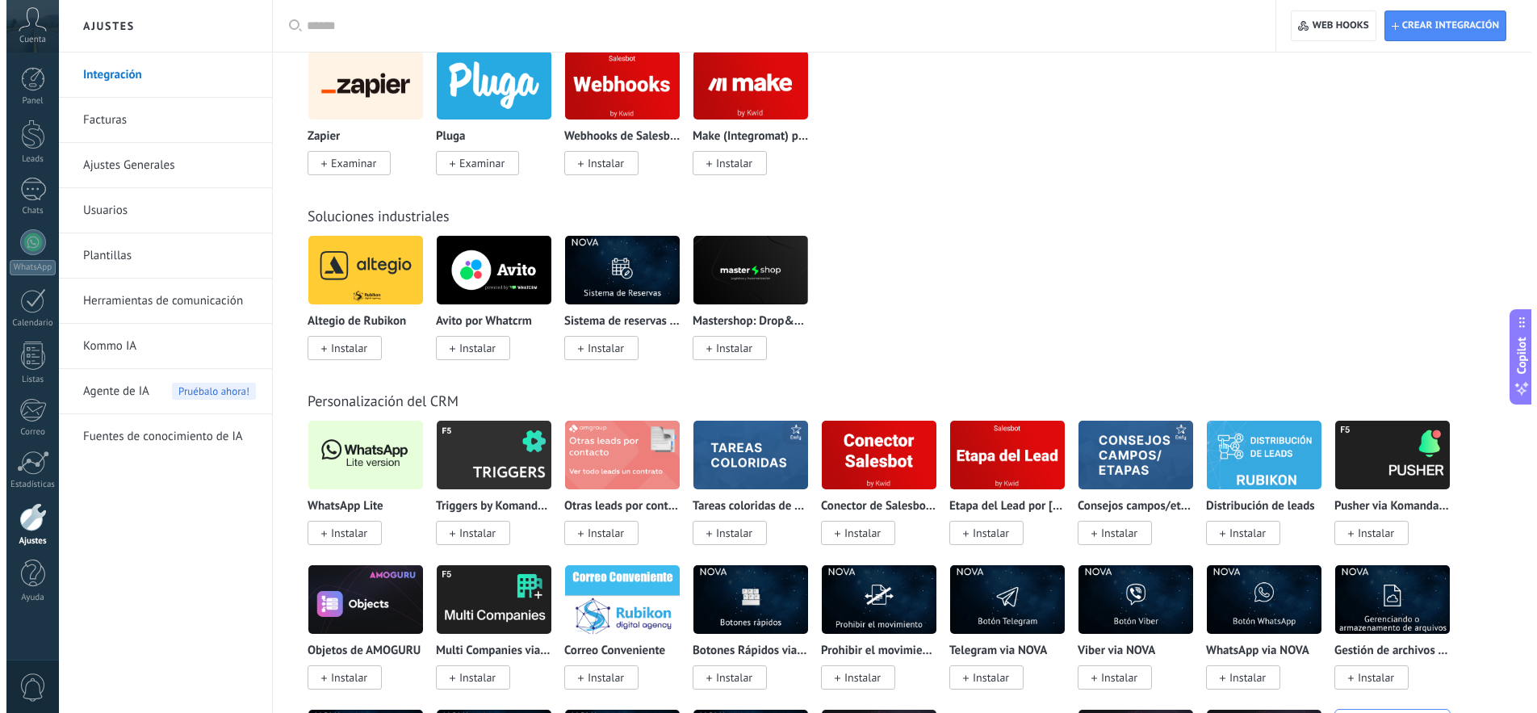
scroll to position [2616, 0]
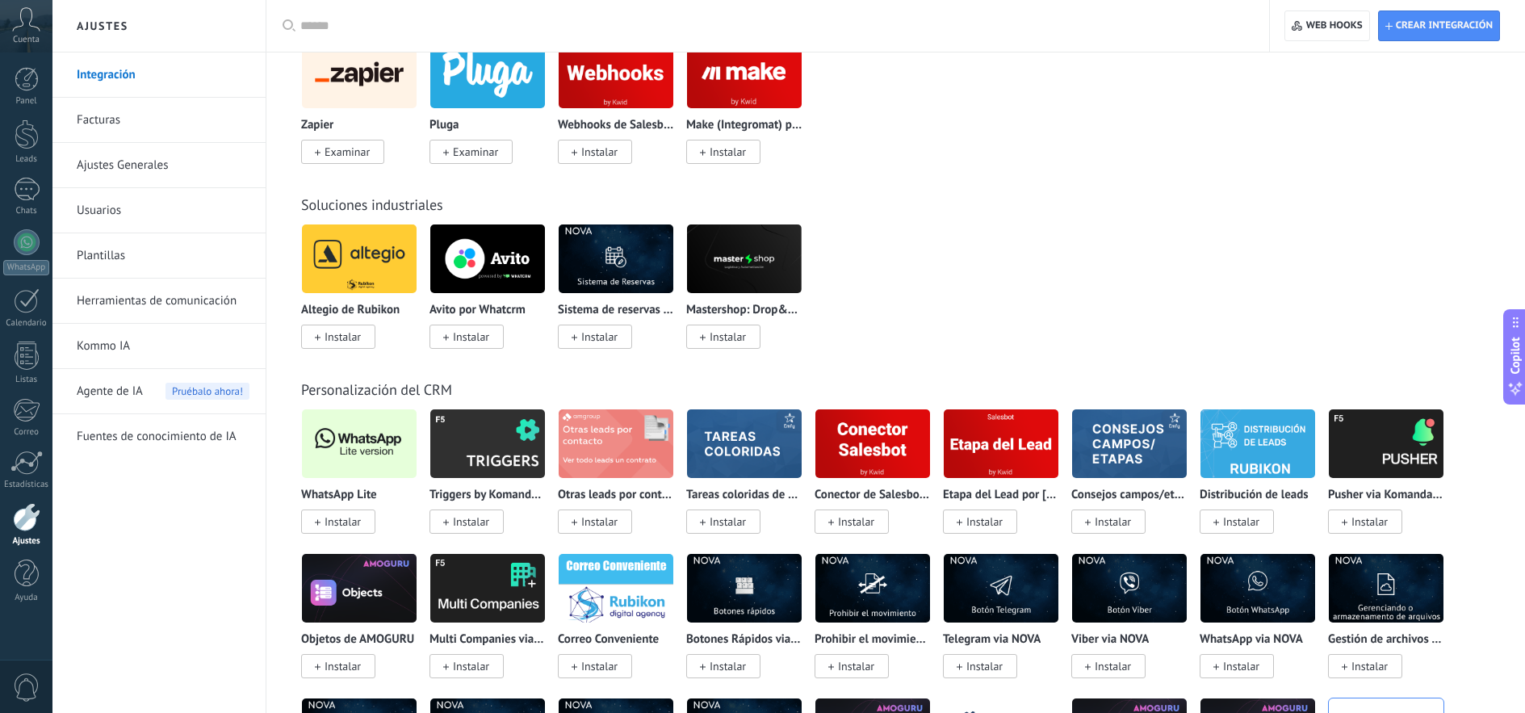
click at [370, 446] on img at bounding box center [359, 443] width 115 height 78
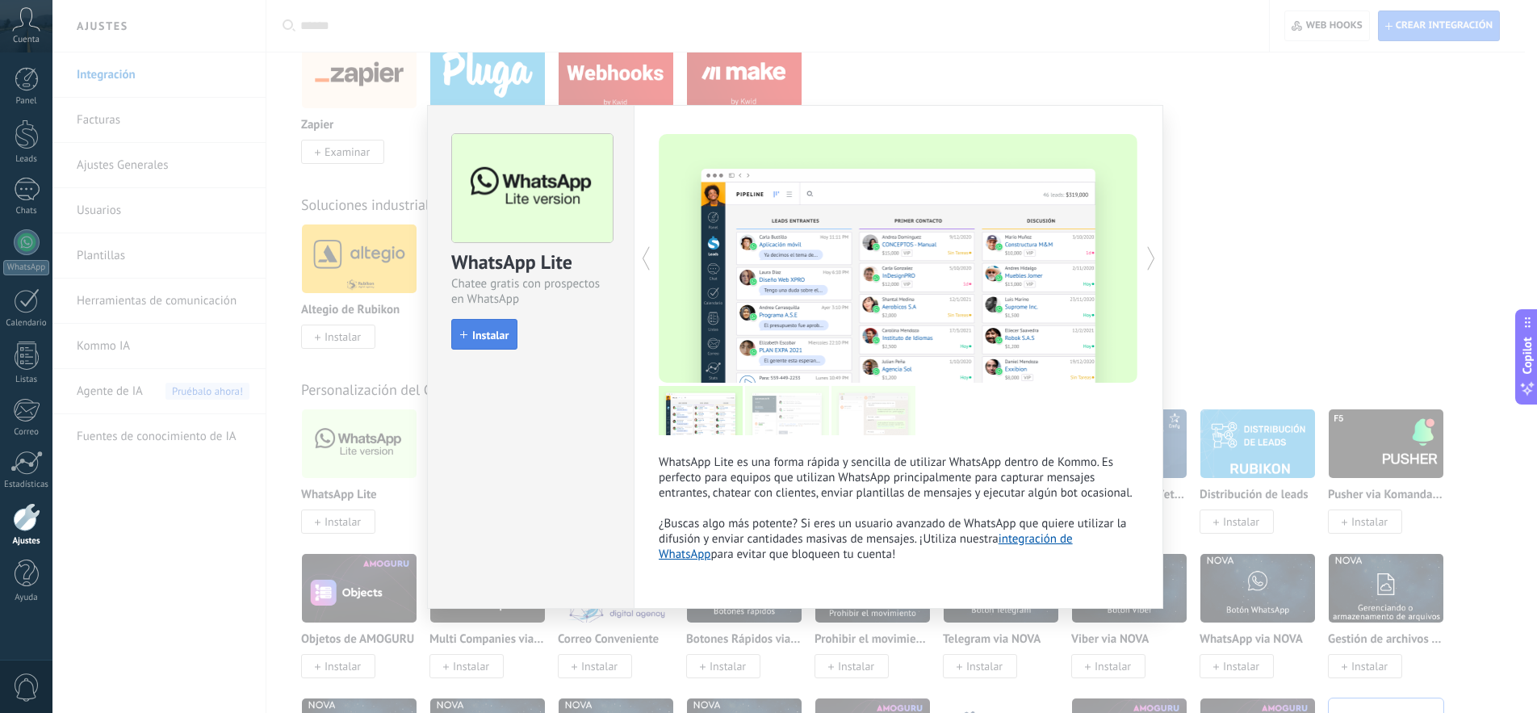
click at [496, 337] on span "Instalar" at bounding box center [490, 334] width 36 height 11
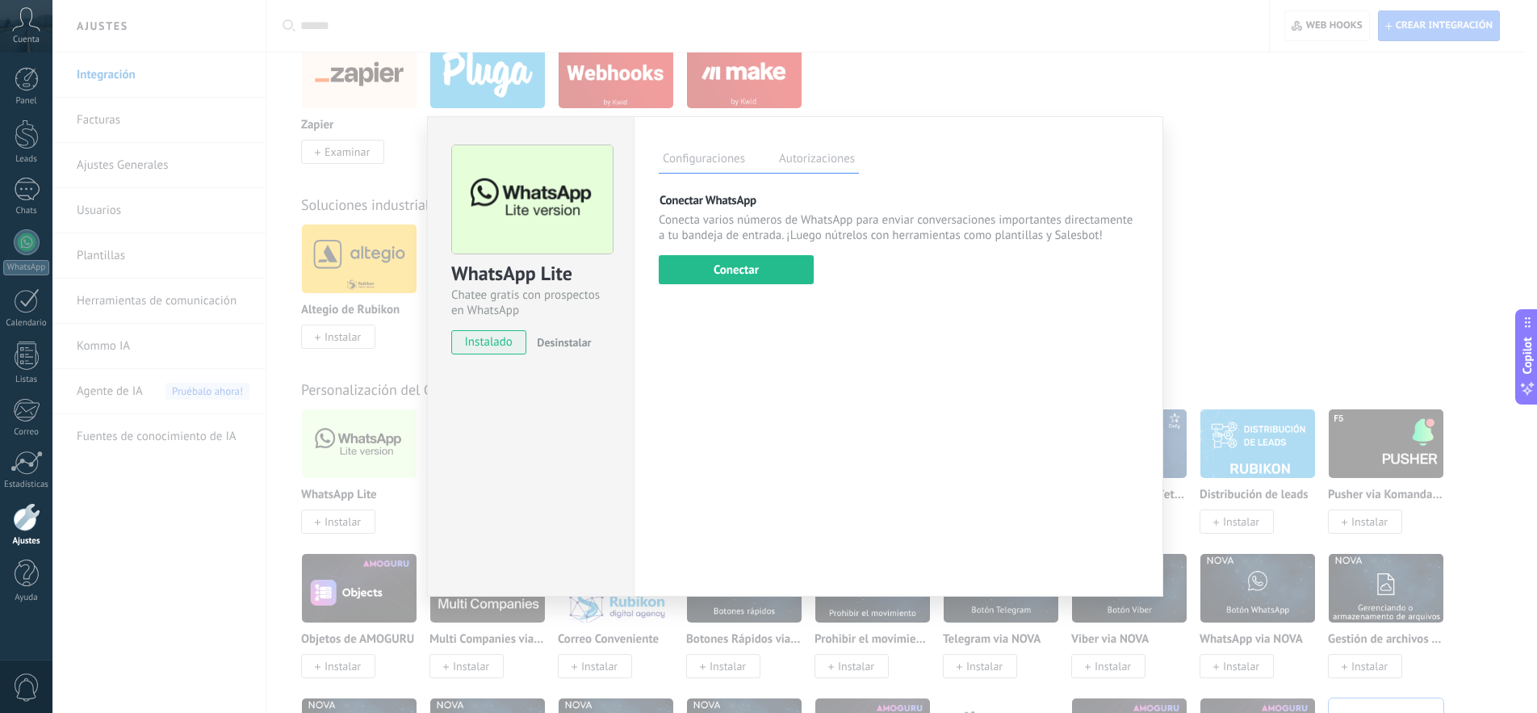
click at [914, 82] on div "WhatsApp Lite Chatee gratis con prospectos en WhatsApp instalado Desinstalar Co…" at bounding box center [794, 356] width 1484 height 713
